Goal: Information Seeking & Learning: Learn about a topic

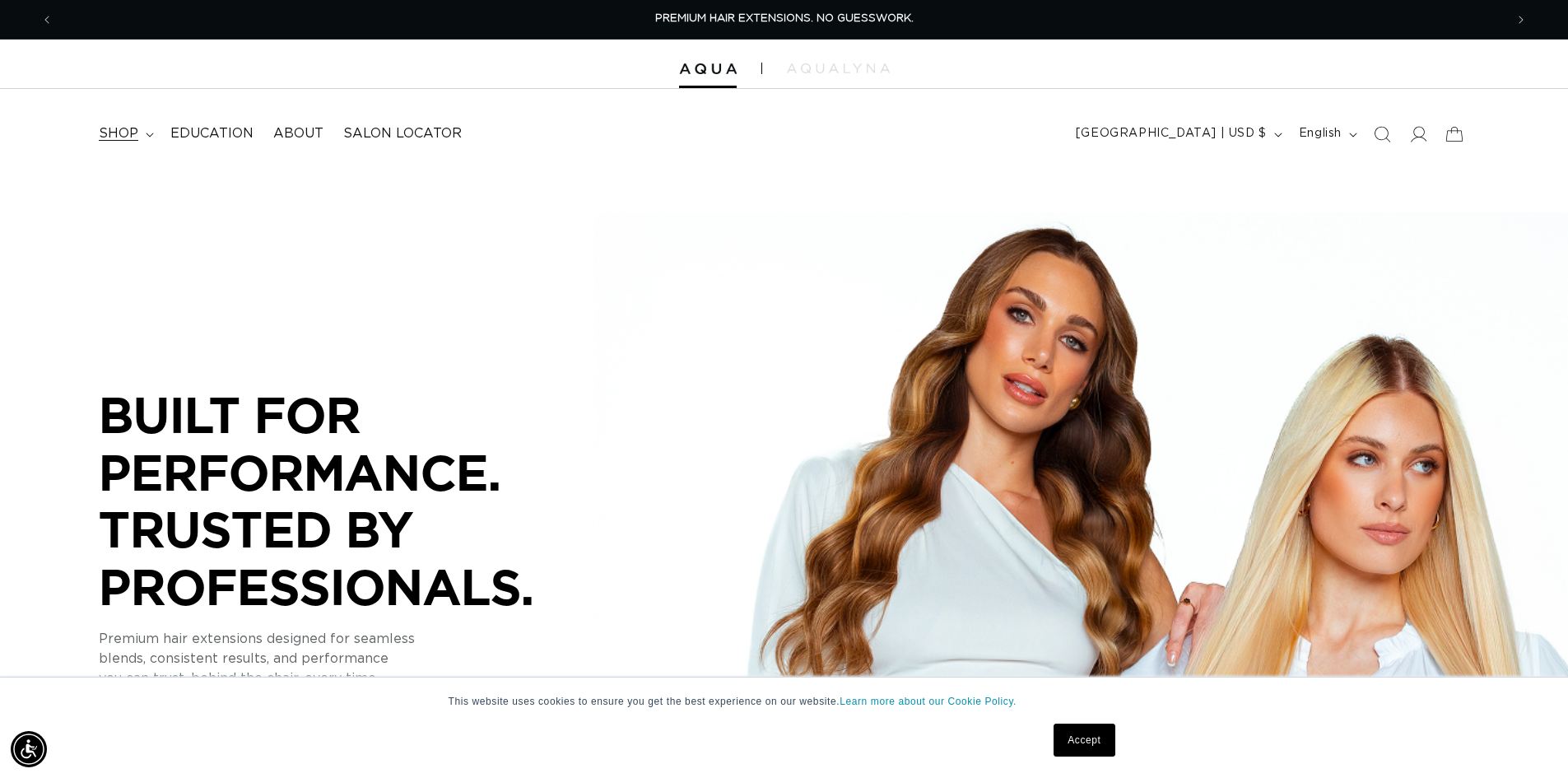
click at [138, 136] on summary "shop" at bounding box center [125, 133] width 72 height 37
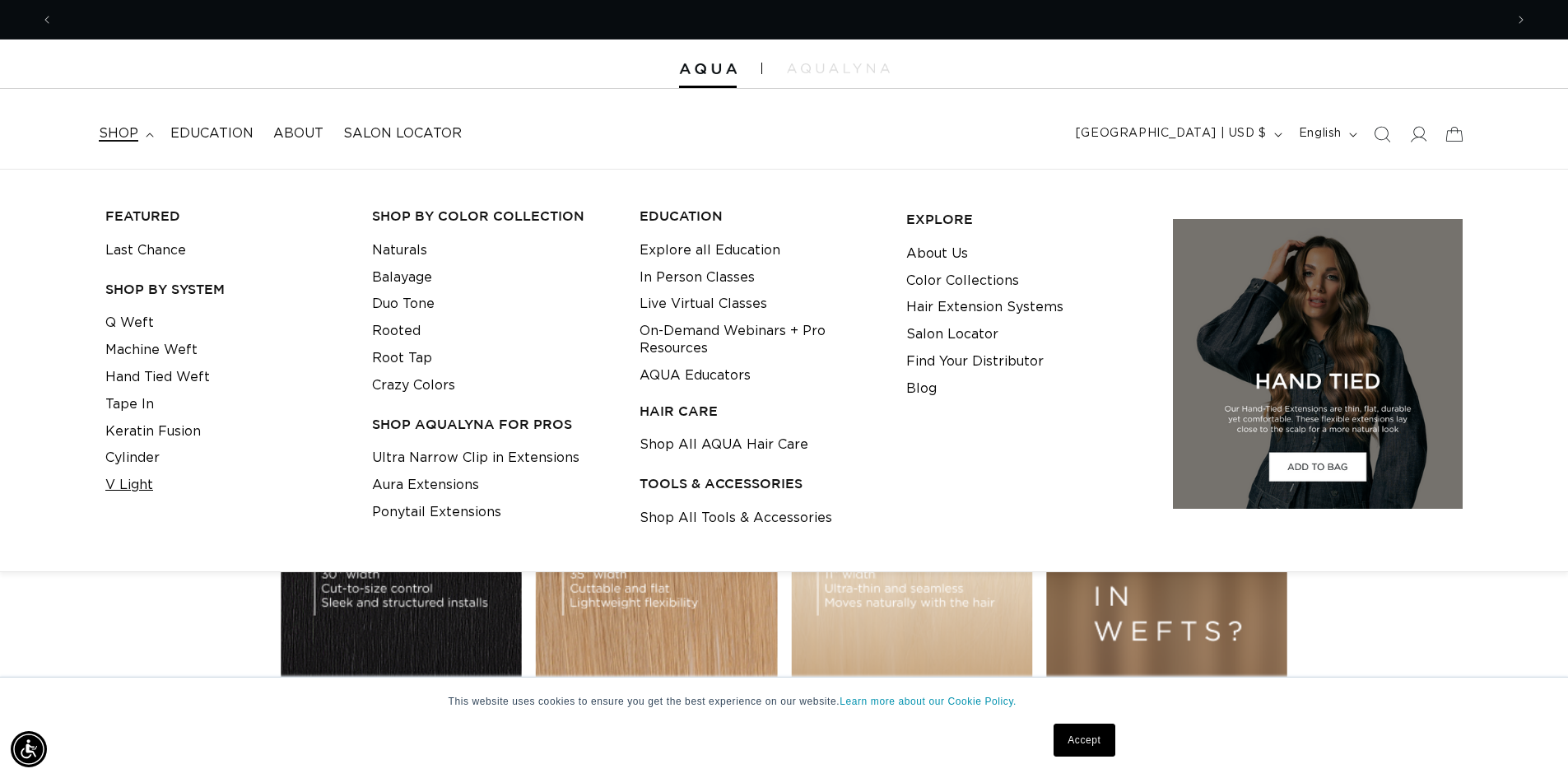
scroll to position [0, 2901]
click at [121, 477] on link "V Light" at bounding box center [128, 485] width 48 height 27
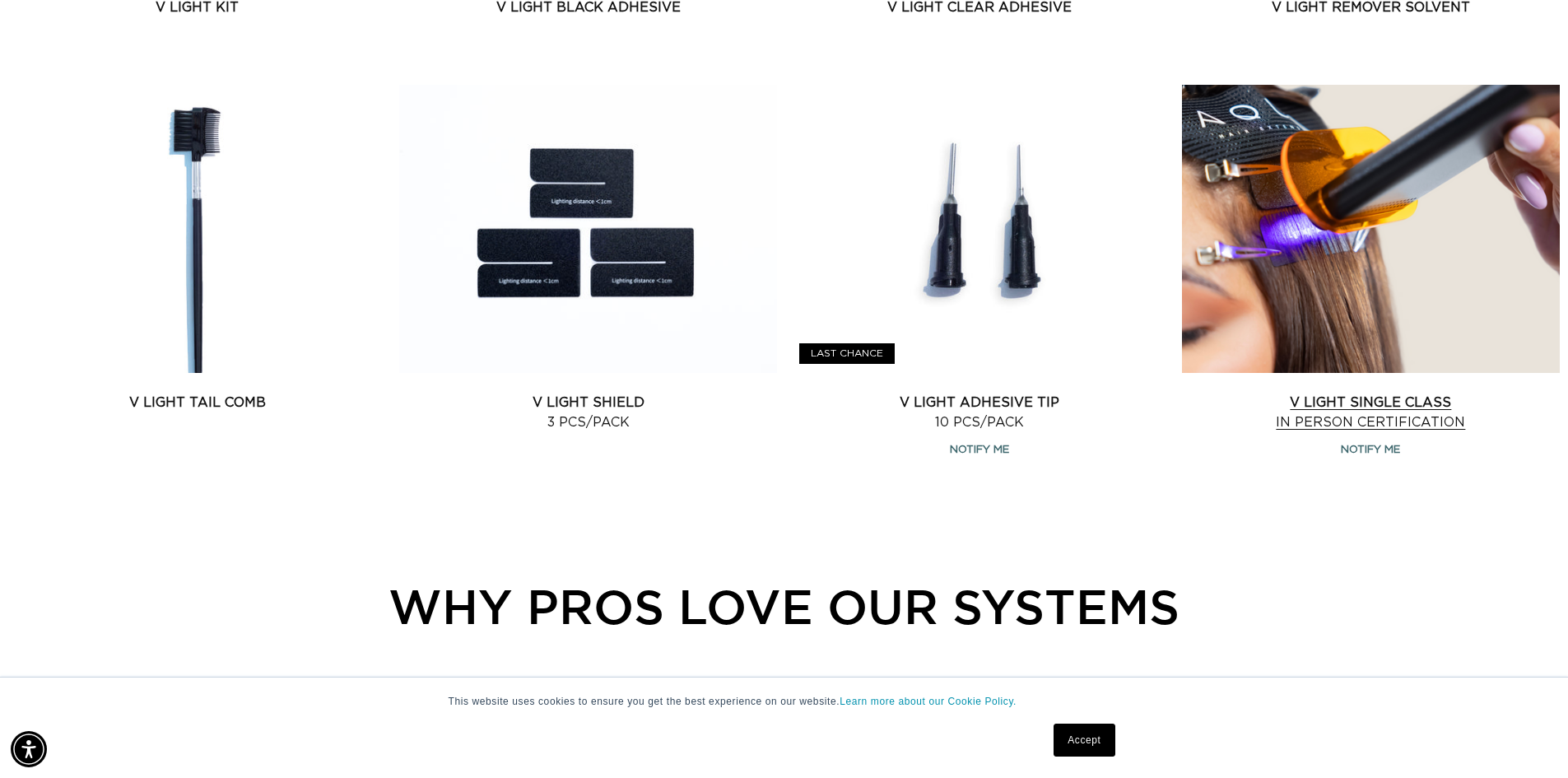
scroll to position [0, 2901]
click at [1539, 392] on link "V Light Single Class In Person Certification" at bounding box center [1370, 412] width 378 height 40
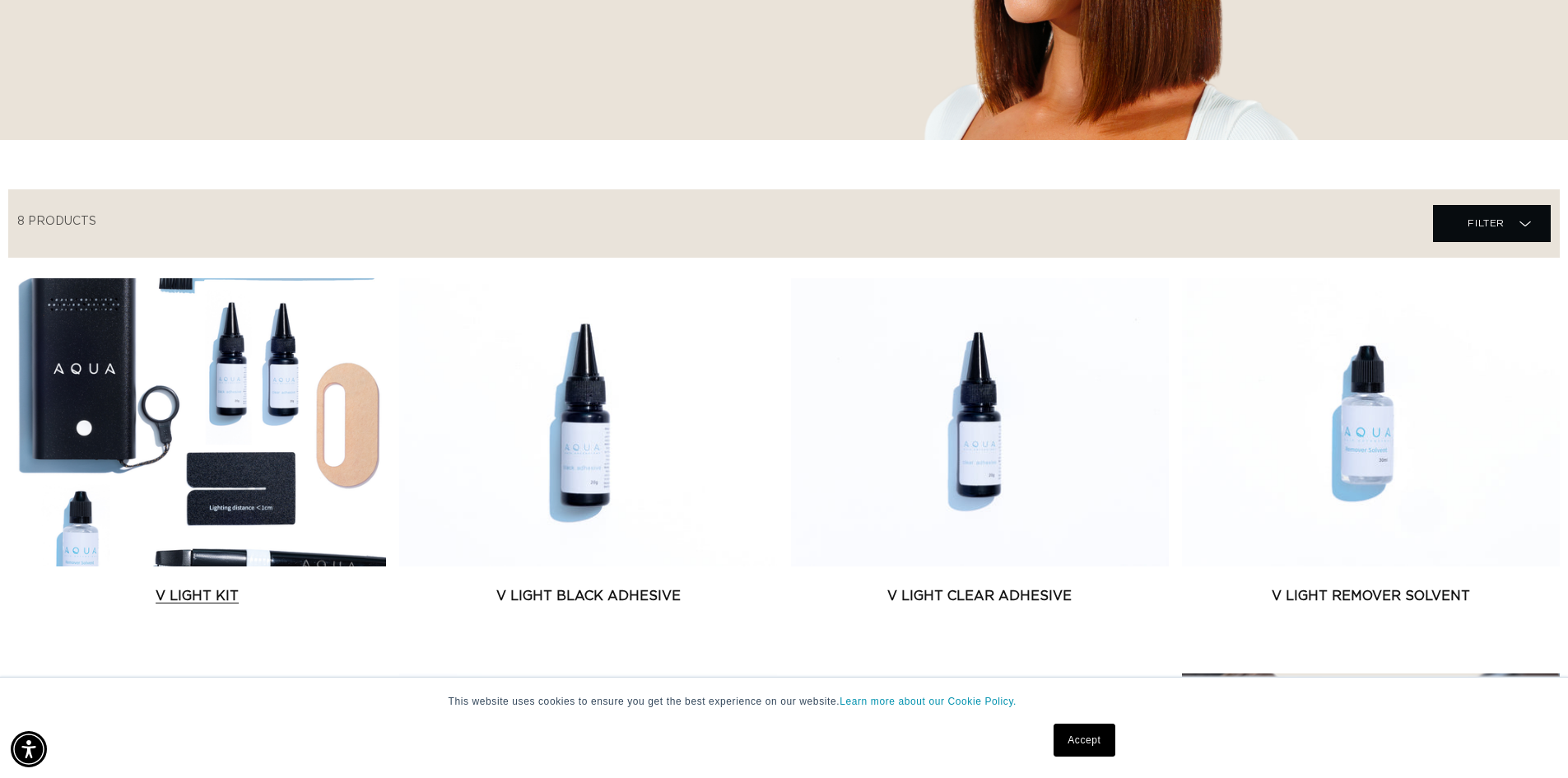
scroll to position [494, 0]
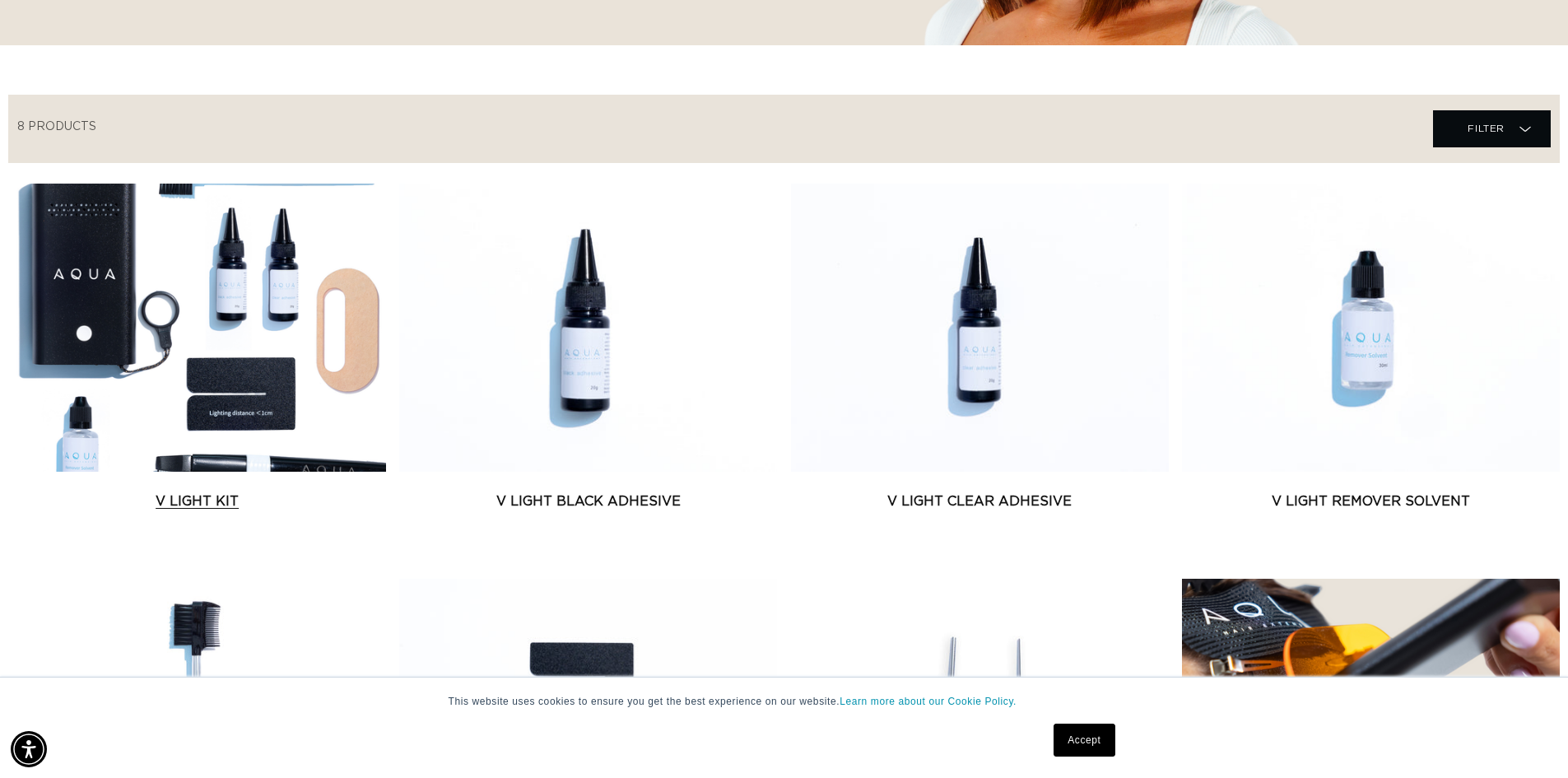
click at [147, 492] on link "V Light Kit" at bounding box center [197, 501] width 378 height 19
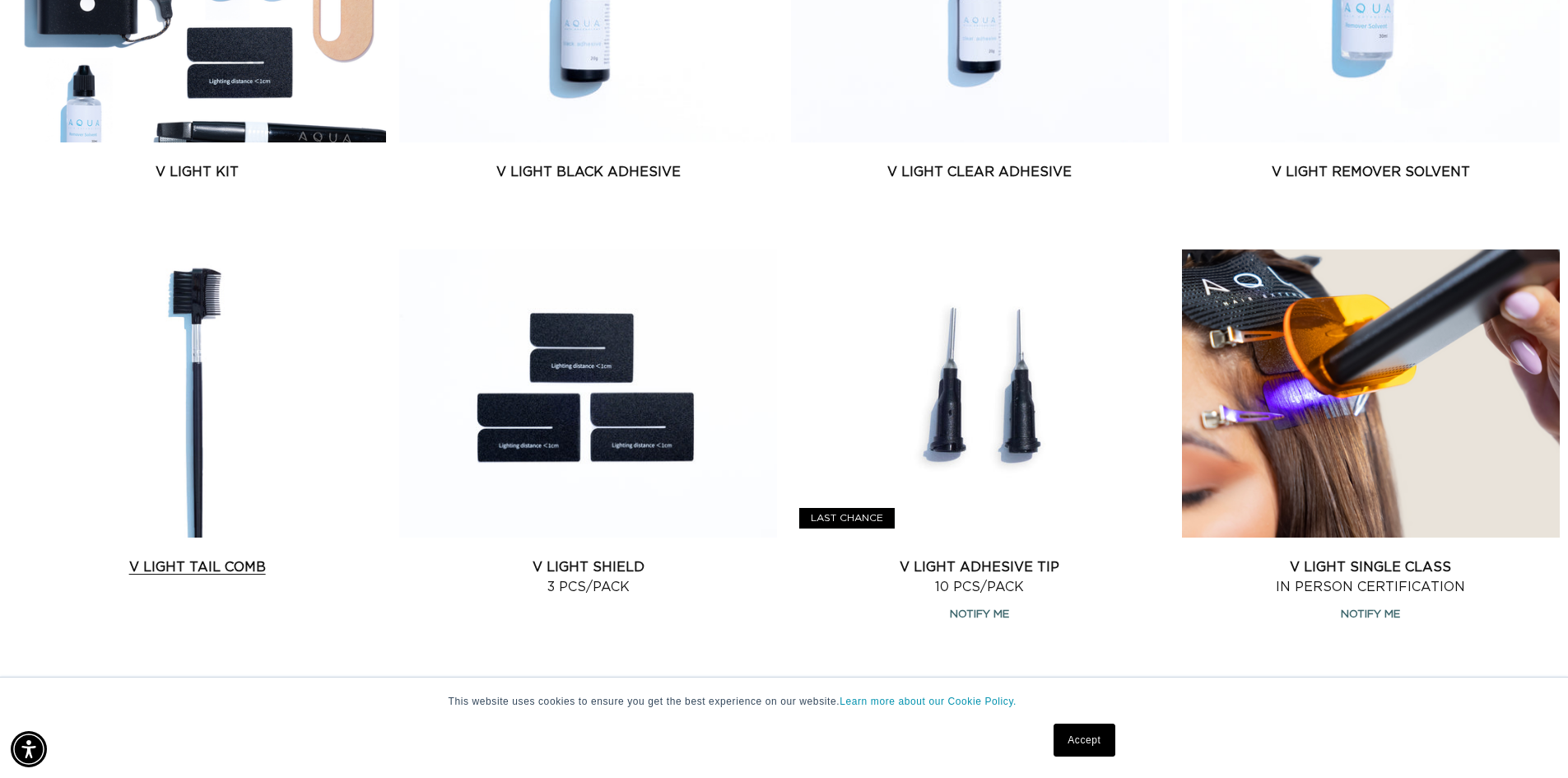
scroll to position [0, 0]
click at [163, 557] on link "V Light Tail Comb" at bounding box center [197, 567] width 378 height 19
click at [624, 557] on link "V Light Shield 3 pcs/pack" at bounding box center [588, 576] width 378 height 40
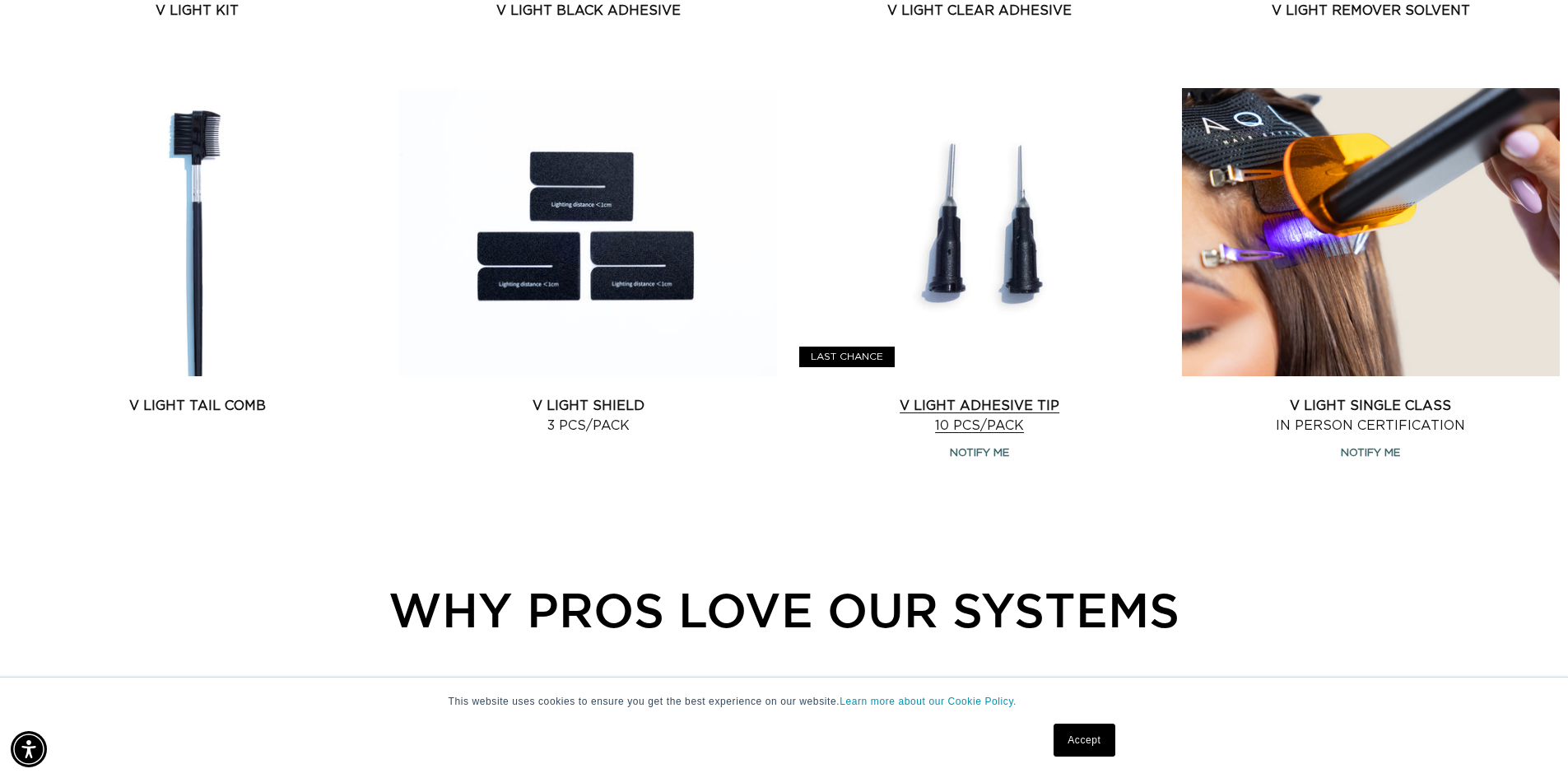
scroll to position [988, 0]
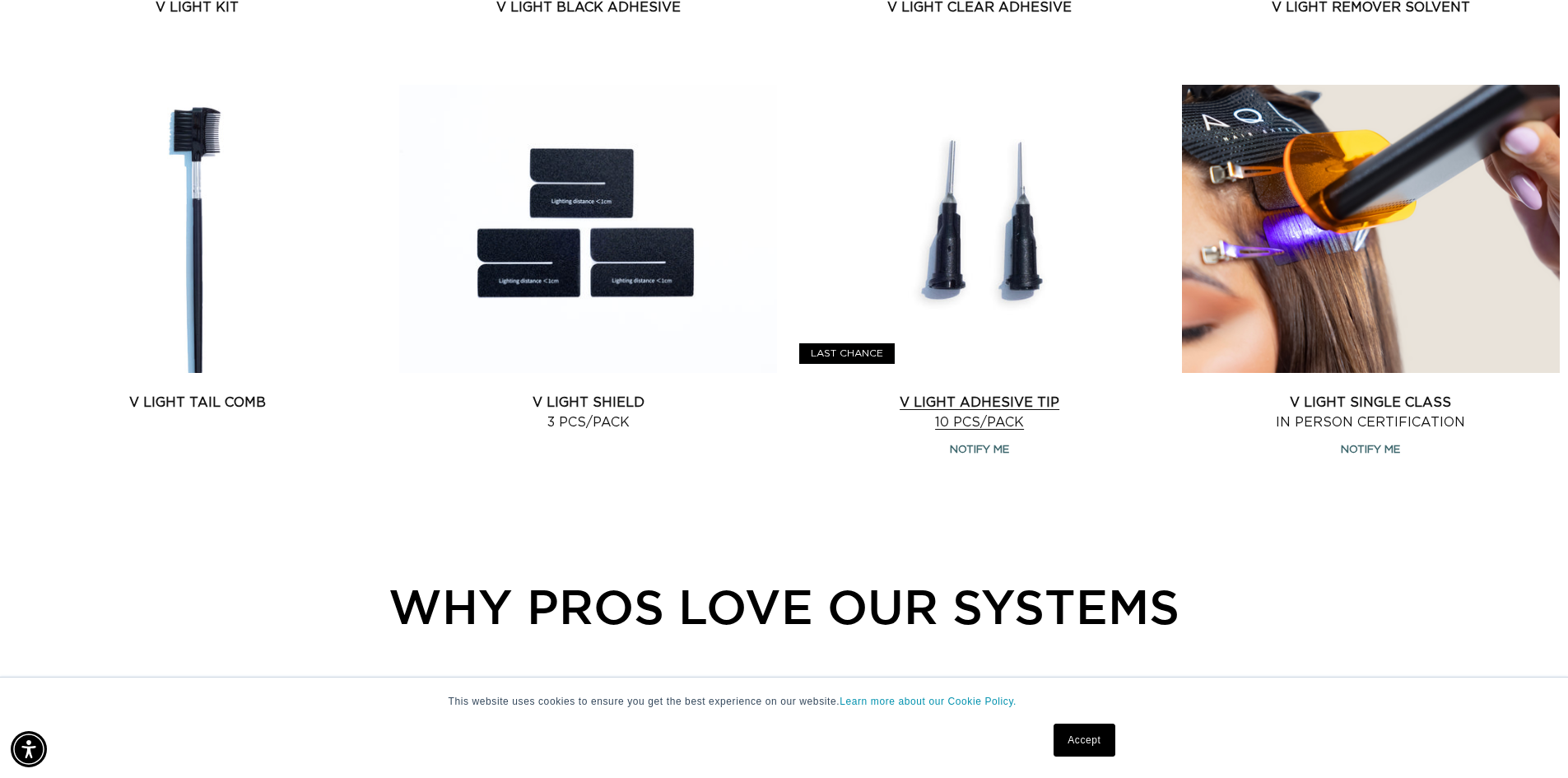
click at [1017, 392] on link "V Light Adhesive Tip 10 pcs/pack" at bounding box center [980, 412] width 378 height 40
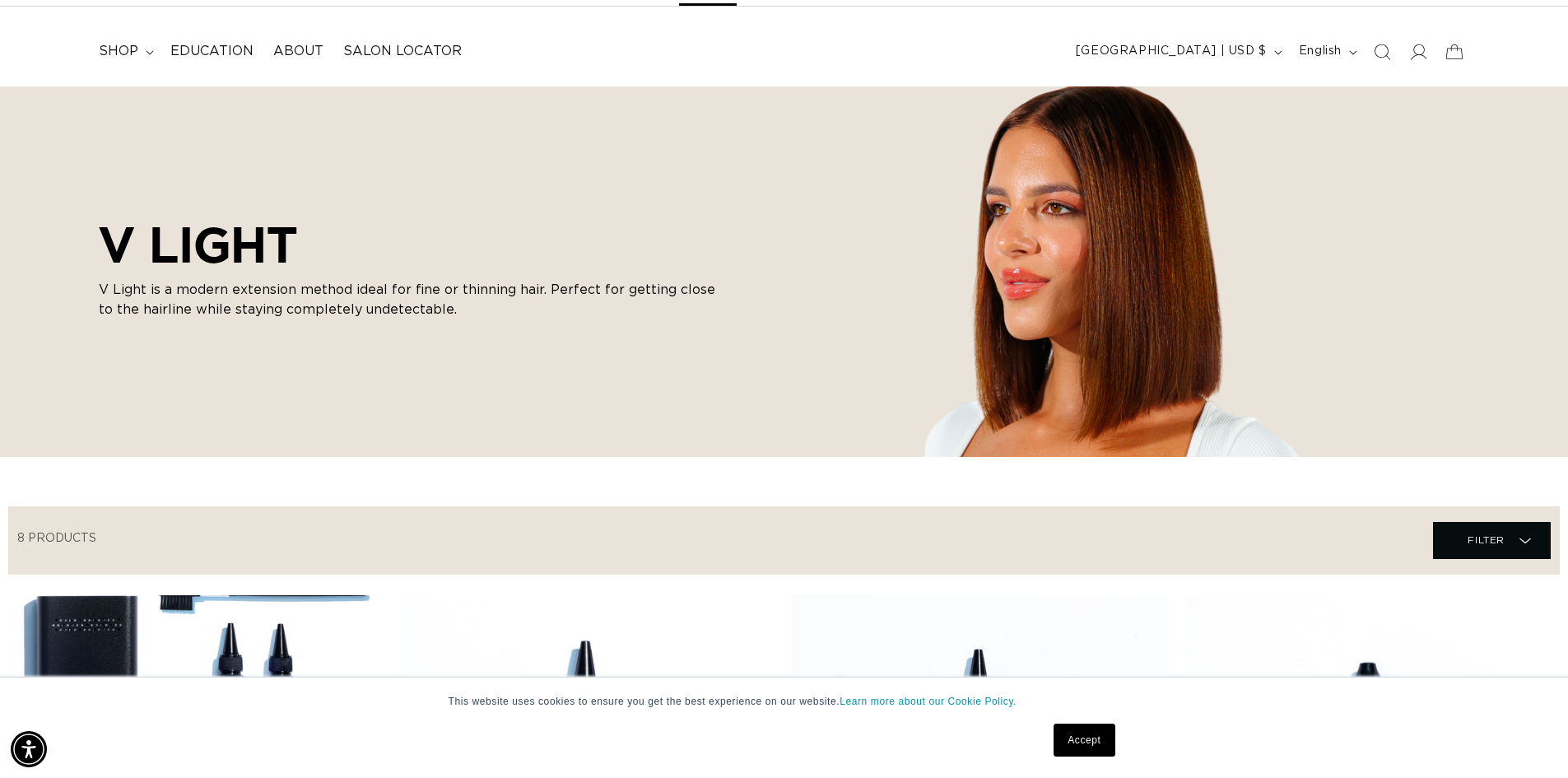
scroll to position [51, 0]
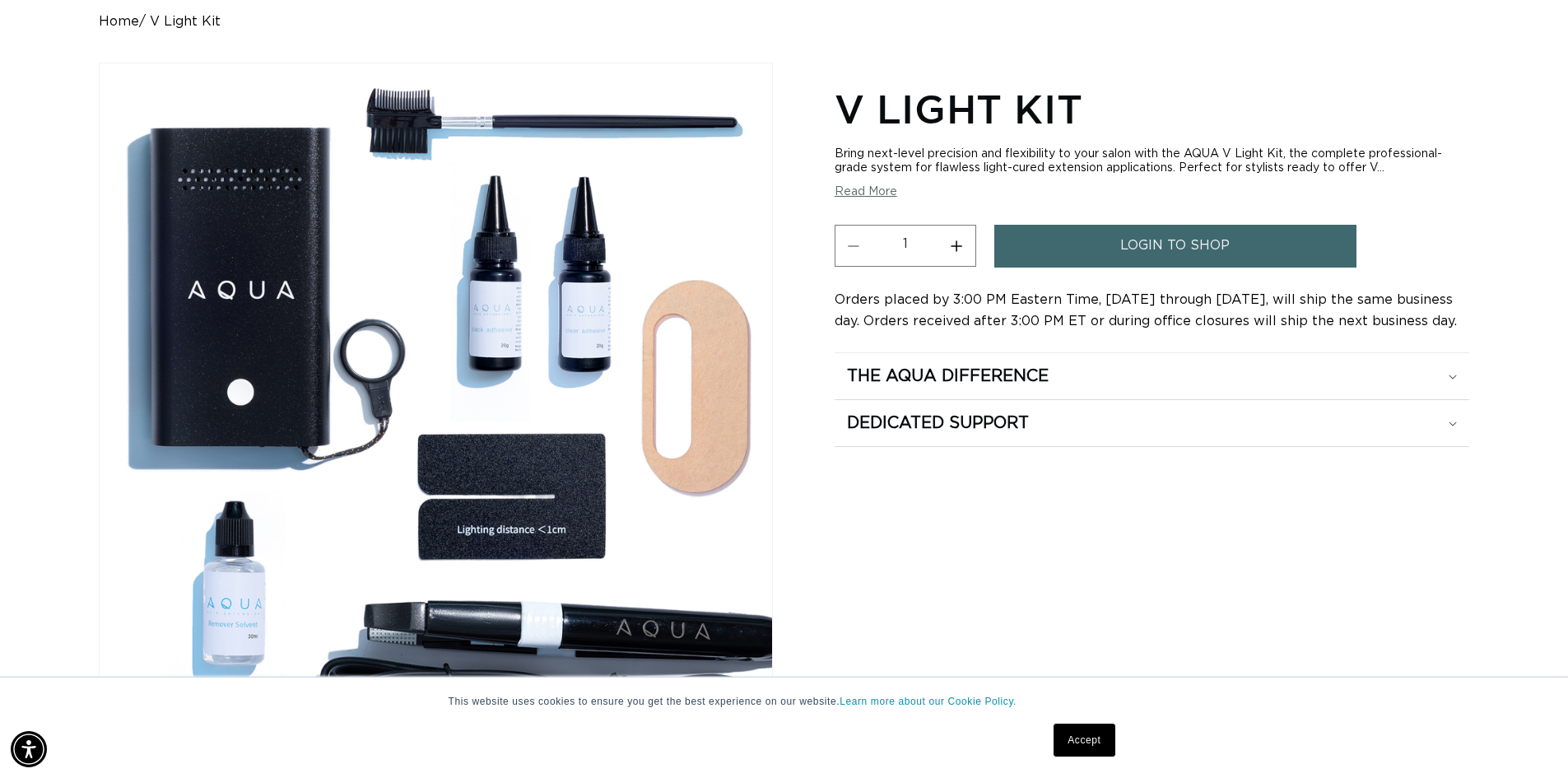
scroll to position [0, 2901]
click at [885, 189] on button "Read More" at bounding box center [865, 192] width 62 height 14
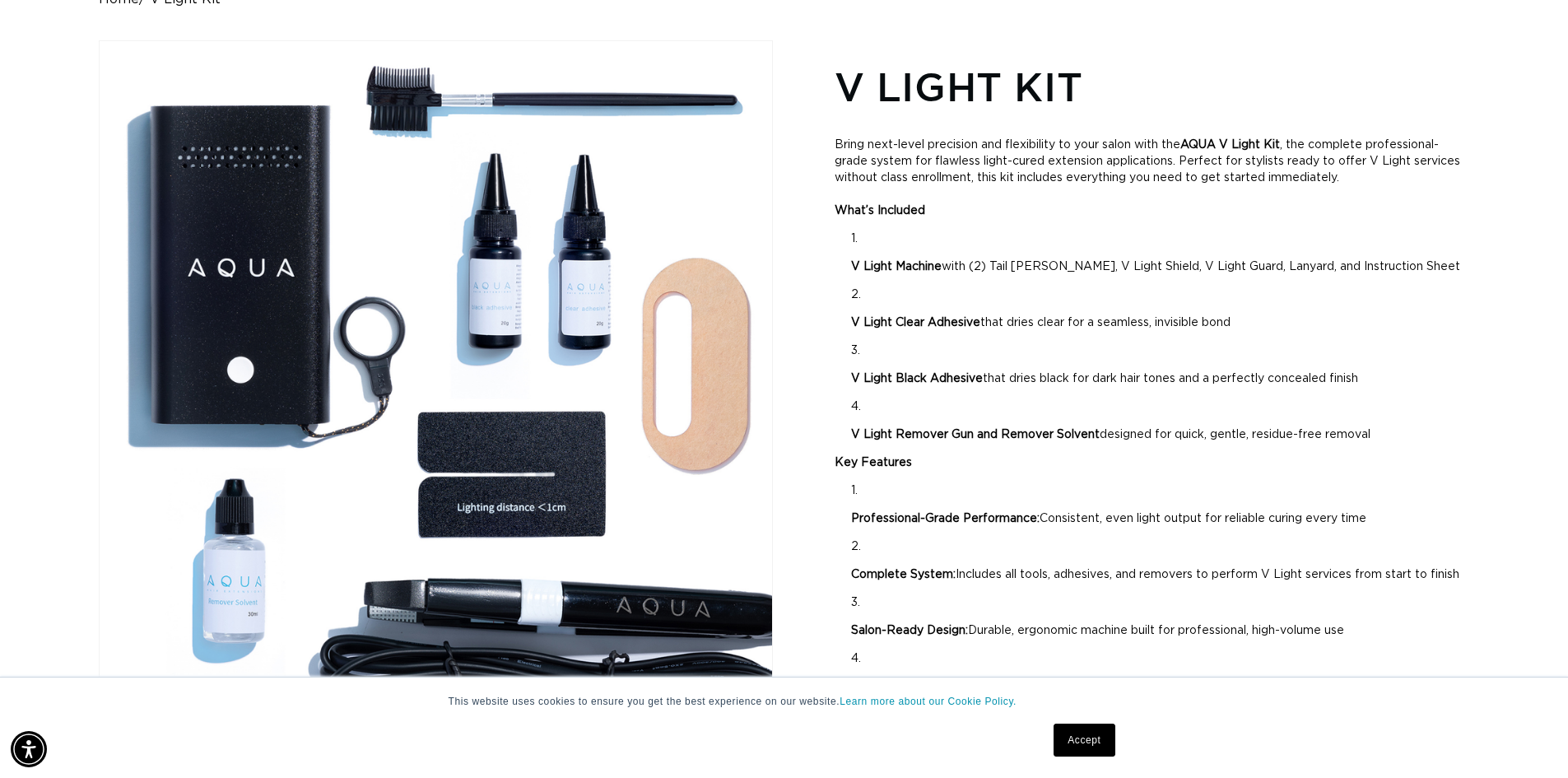
scroll to position [165, 0]
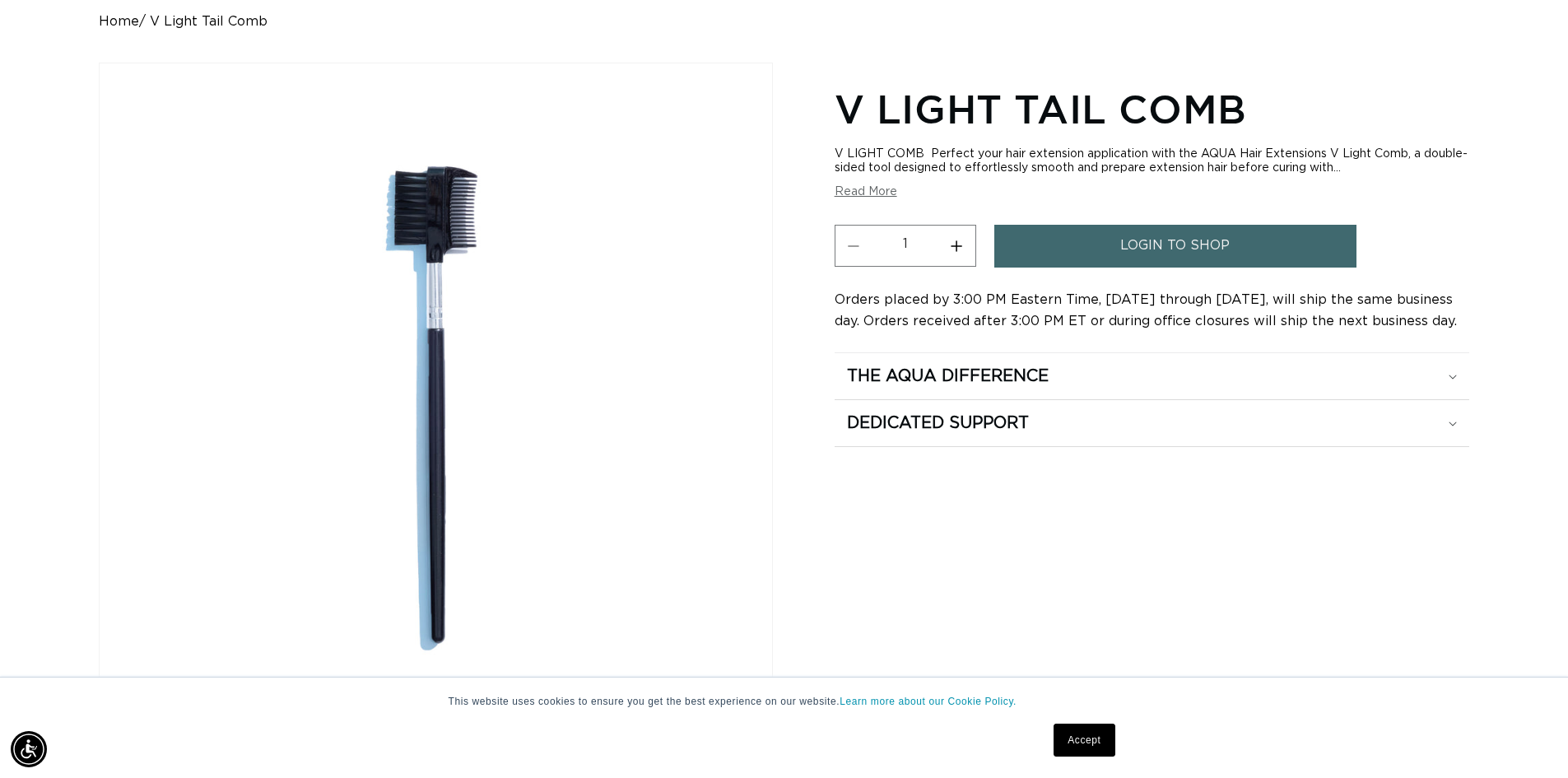
scroll to position [0, 2901]
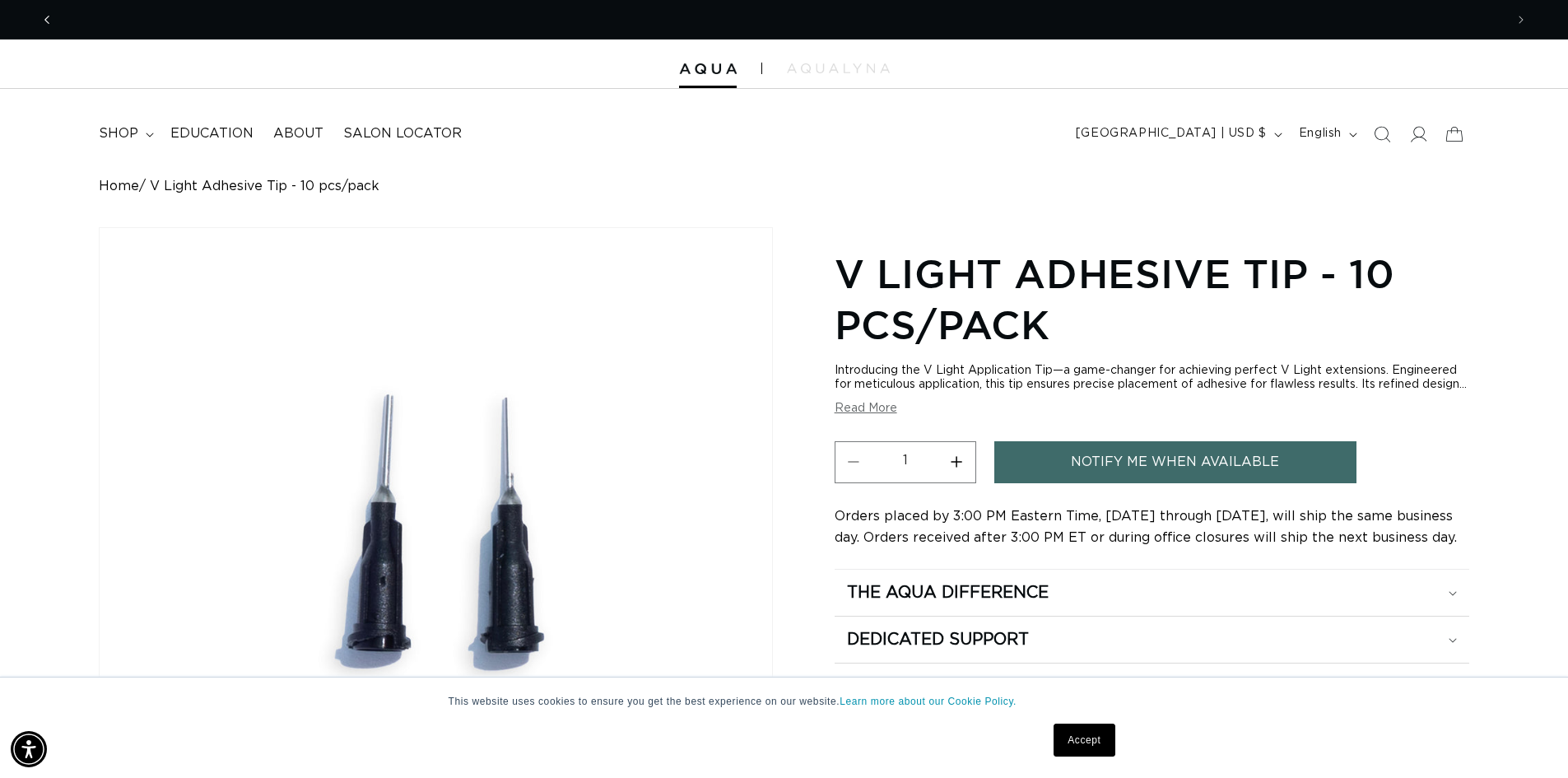
scroll to position [0, 1451]
